Goal: Check status

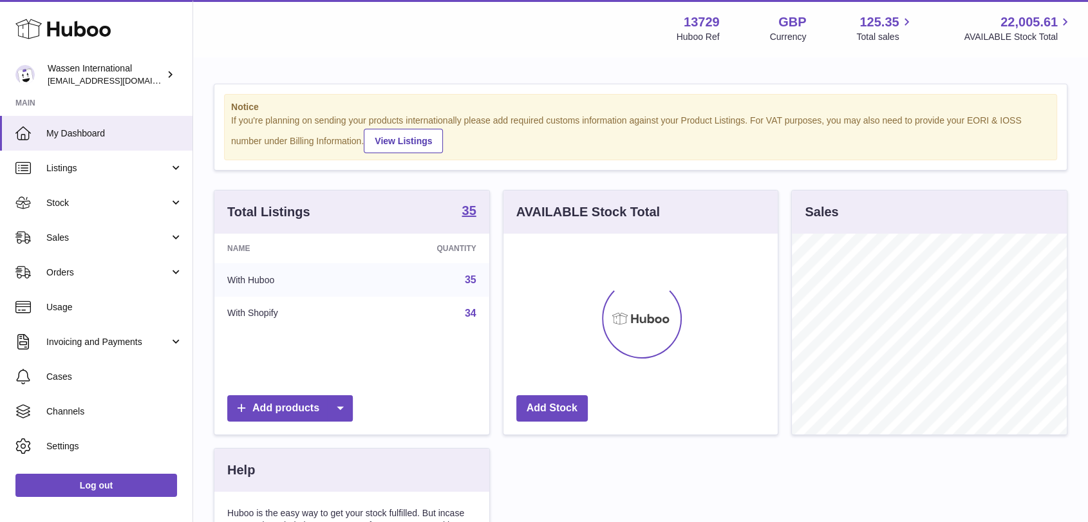
scroll to position [201, 274]
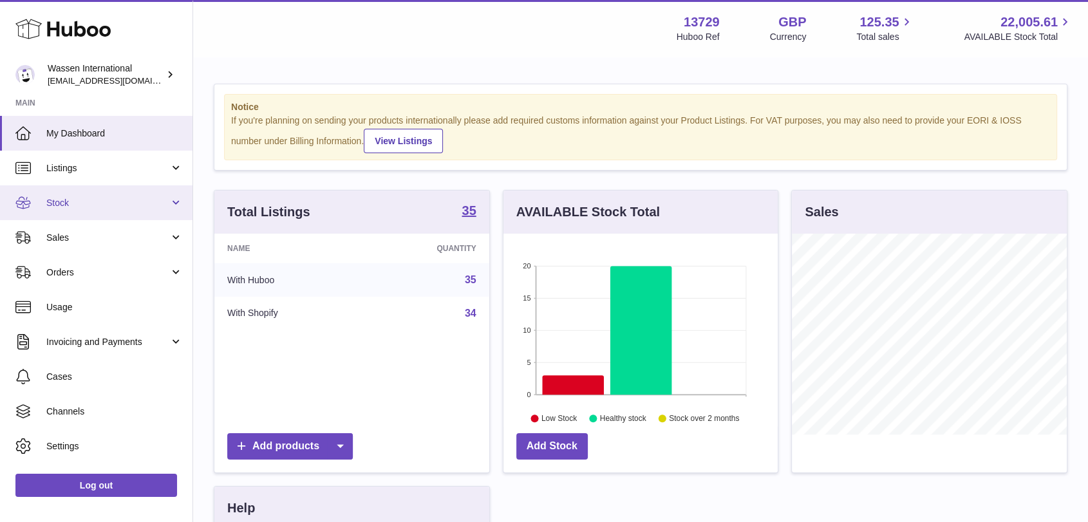
click at [120, 200] on span "Stock" at bounding box center [107, 203] width 123 height 12
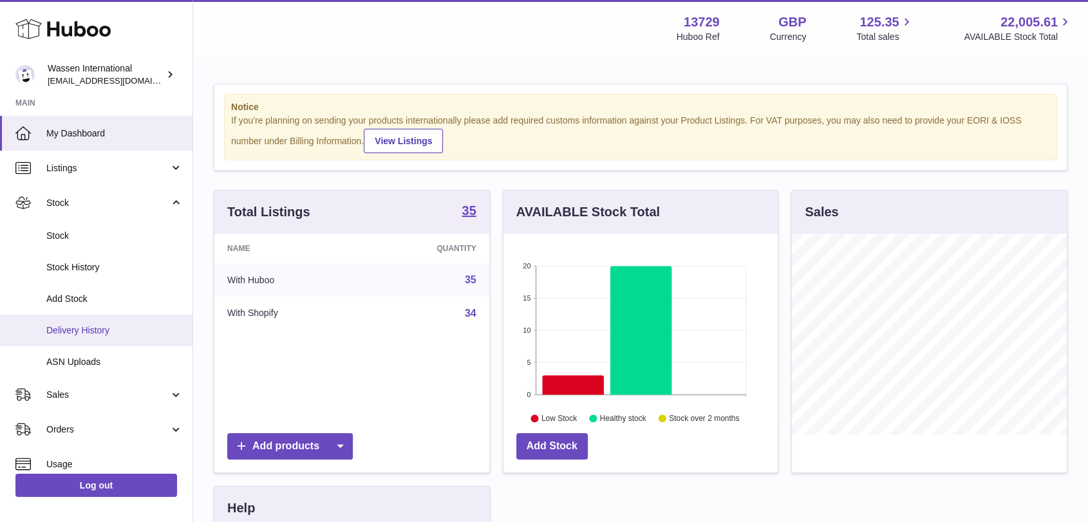
click at [106, 323] on link "Delivery History" at bounding box center [96, 331] width 193 height 32
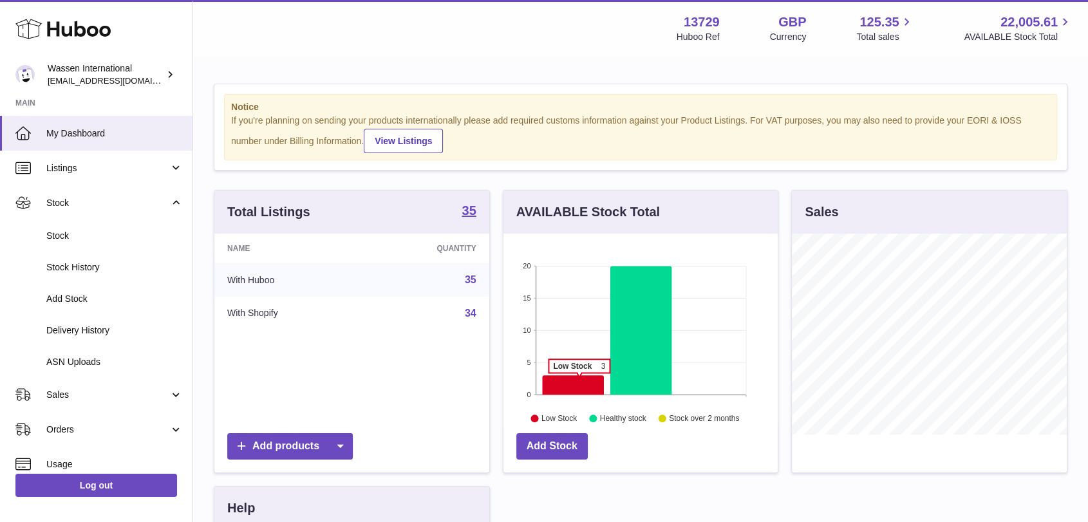
click at [579, 379] on icon at bounding box center [573, 384] width 62 height 19
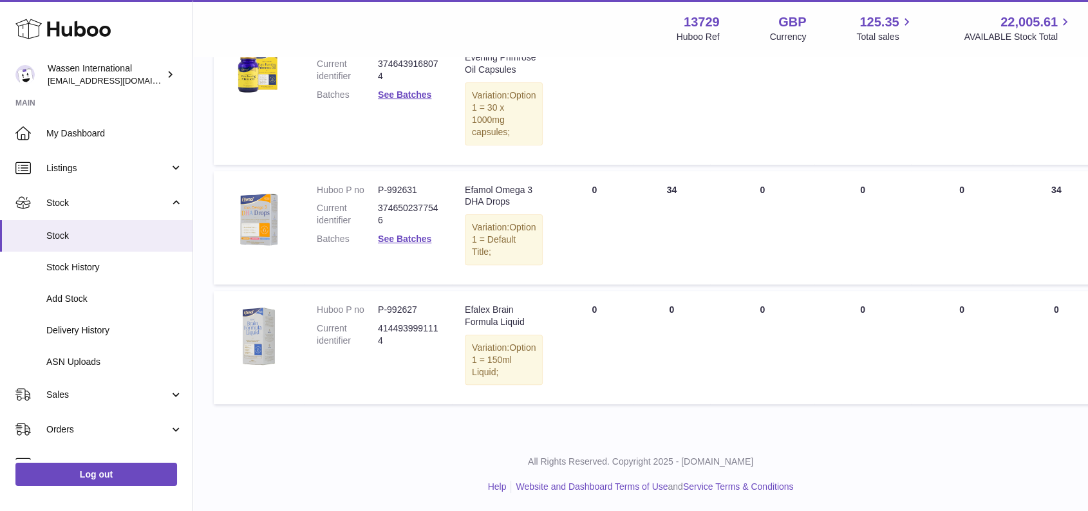
scroll to position [429, 0]
